Goal: Task Accomplishment & Management: Complete application form

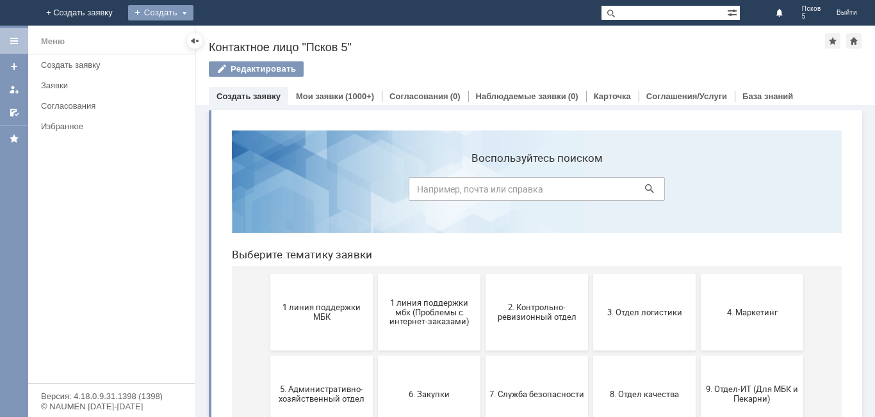
click at [193, 11] on div "Создать" at bounding box center [160, 12] width 65 height 15
click at [228, 37] on link "Заявка" at bounding box center [179, 38] width 97 height 15
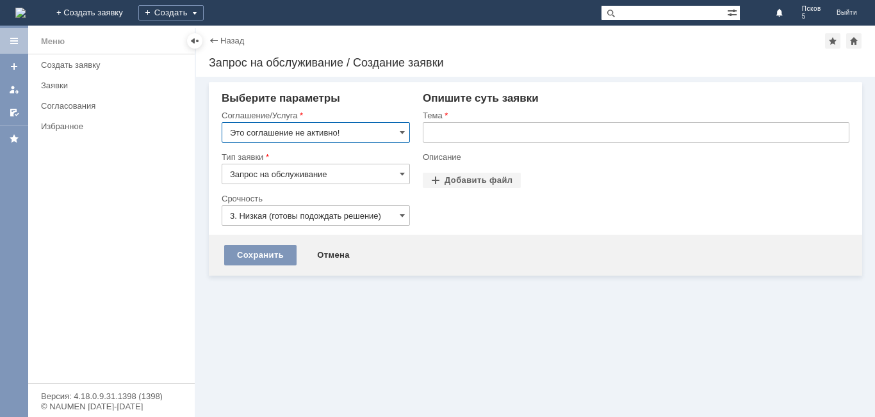
click at [440, 128] on input "text" at bounding box center [636, 132] width 426 height 20
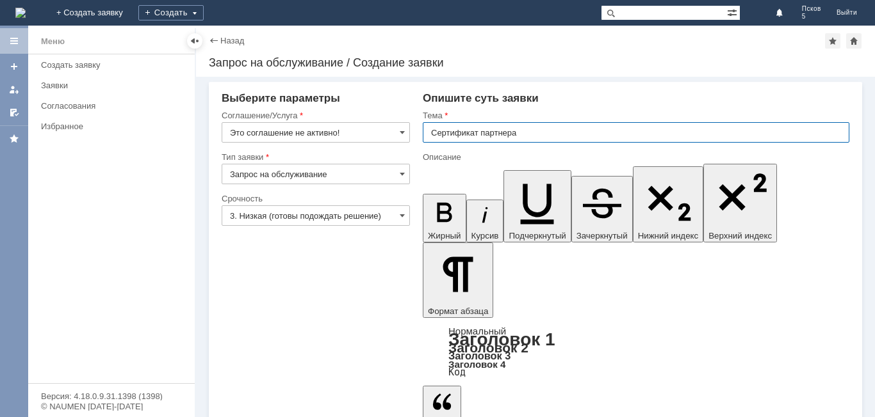
type input "Сертификат партнера"
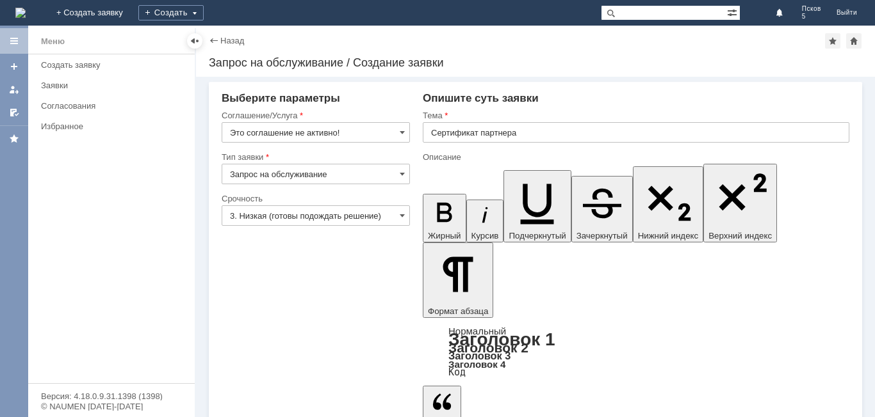
click at [401, 131] on span at bounding box center [402, 132] width 5 height 10
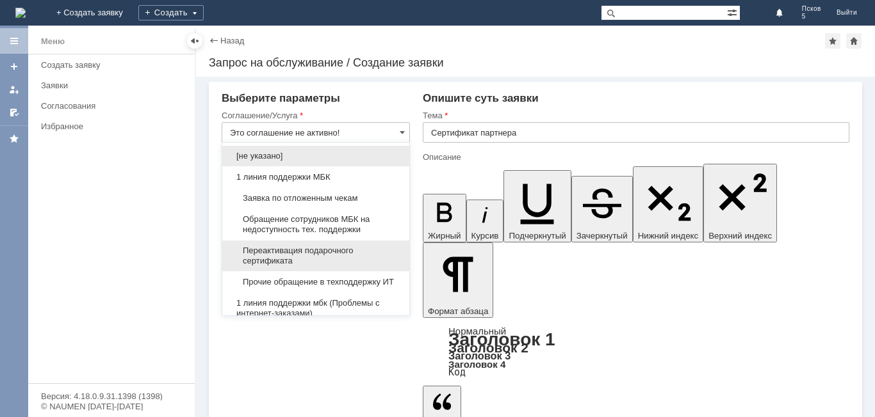
click at [339, 250] on span "Переактивация подарочного сертификата" at bounding box center [316, 256] width 172 height 20
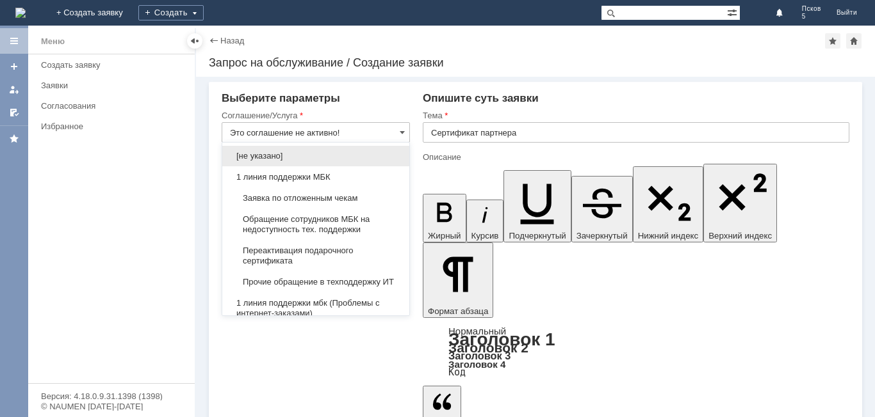
type input "Переактивация подарочного сертификата"
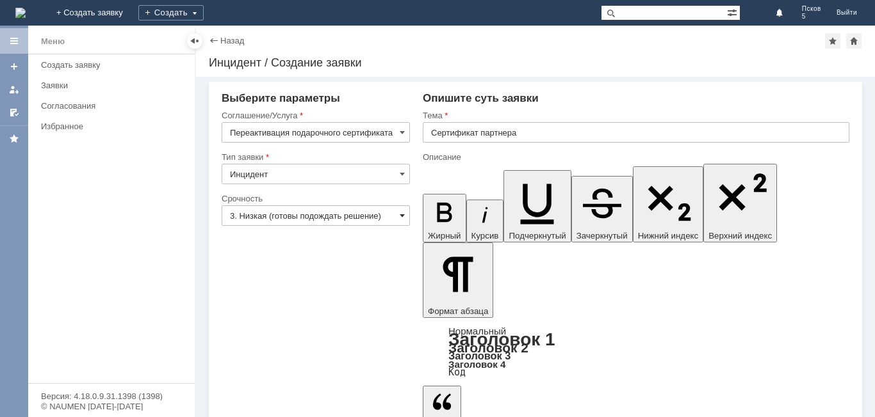
click at [405, 213] on span at bounding box center [402, 216] width 5 height 10
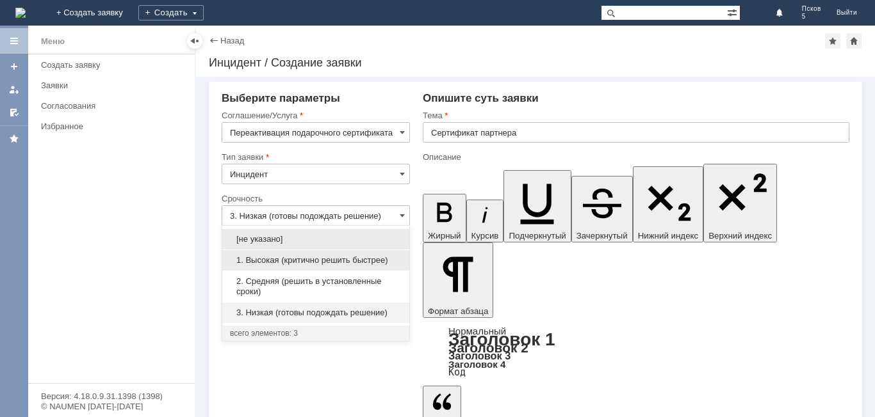
click at [284, 260] on span "1. Высокая (критично решить быстрее)" at bounding box center [316, 260] width 172 height 10
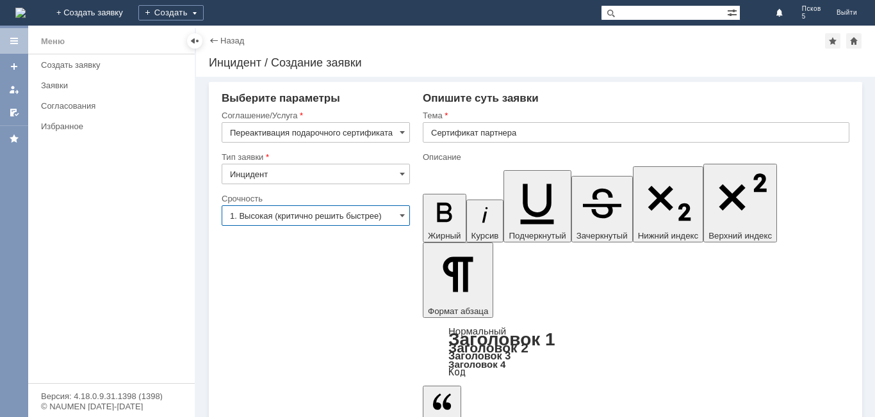
type input "1. Высокая (критично решить быстрее)"
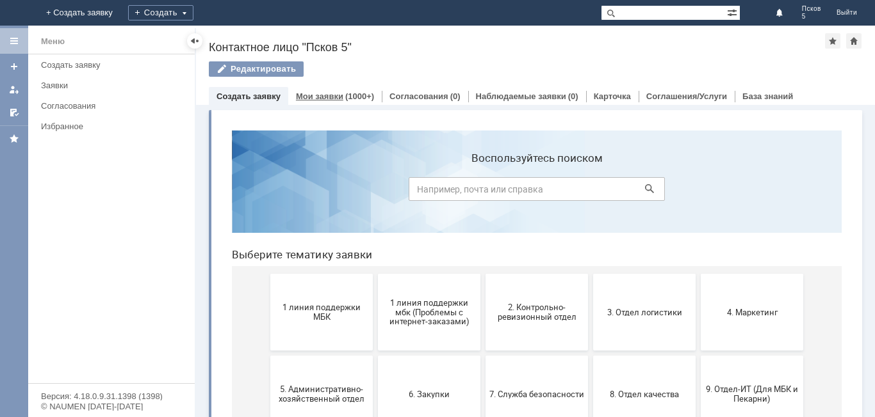
click at [318, 94] on link "Мои заявки" at bounding box center [319, 97] width 47 height 10
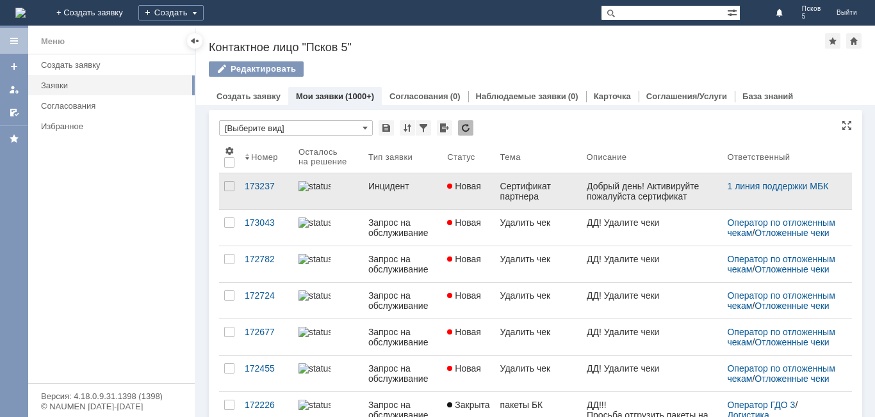
click at [524, 193] on div "Сертификат партнера" at bounding box center [538, 191] width 76 height 20
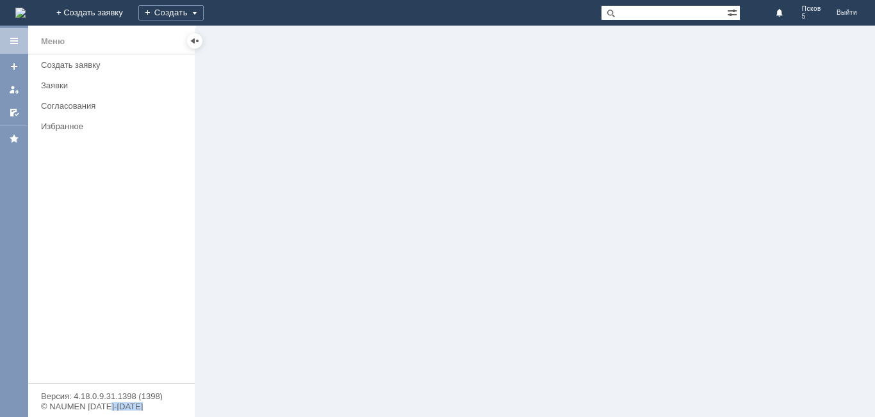
click at [524, 193] on div at bounding box center [535, 222] width 679 height 392
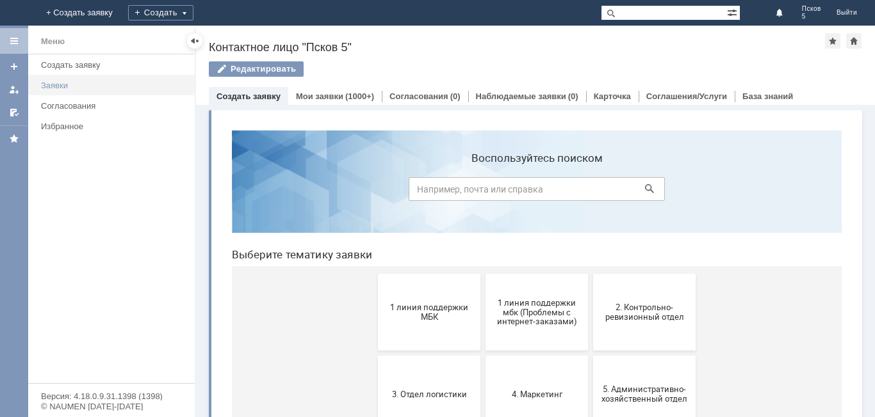
click at [78, 85] on div "Заявки" at bounding box center [114, 86] width 146 height 10
